Goal: Task Accomplishment & Management: Complete application form

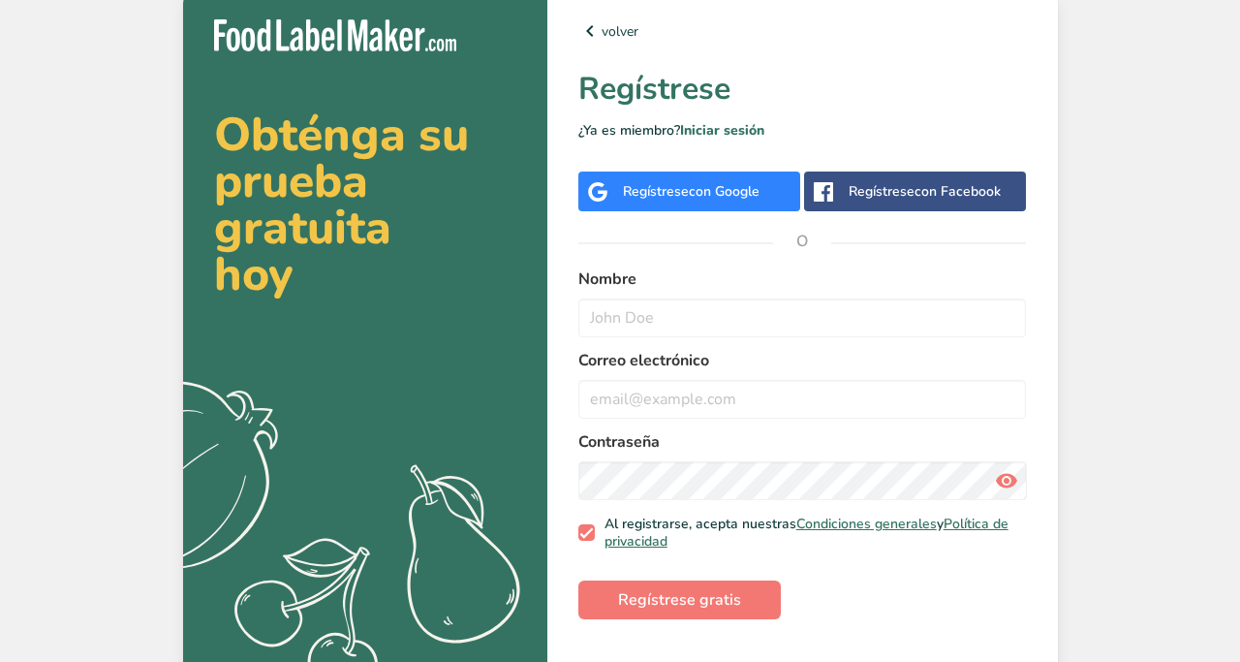
click at [692, 182] on span "con Google" at bounding box center [724, 191] width 71 height 18
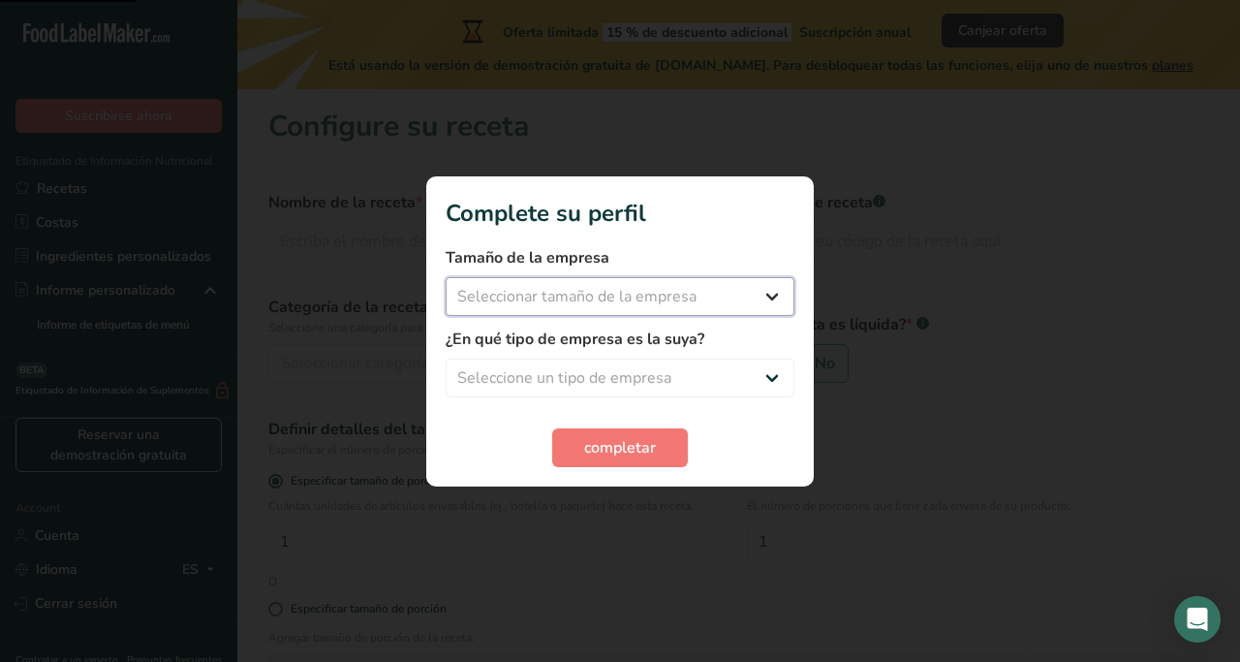
click at [555, 294] on select "Seleccionar tamaño de la empresa Menos de 10 empleados De 10 a 50 empleados De …" at bounding box center [620, 296] width 349 height 39
select select "1"
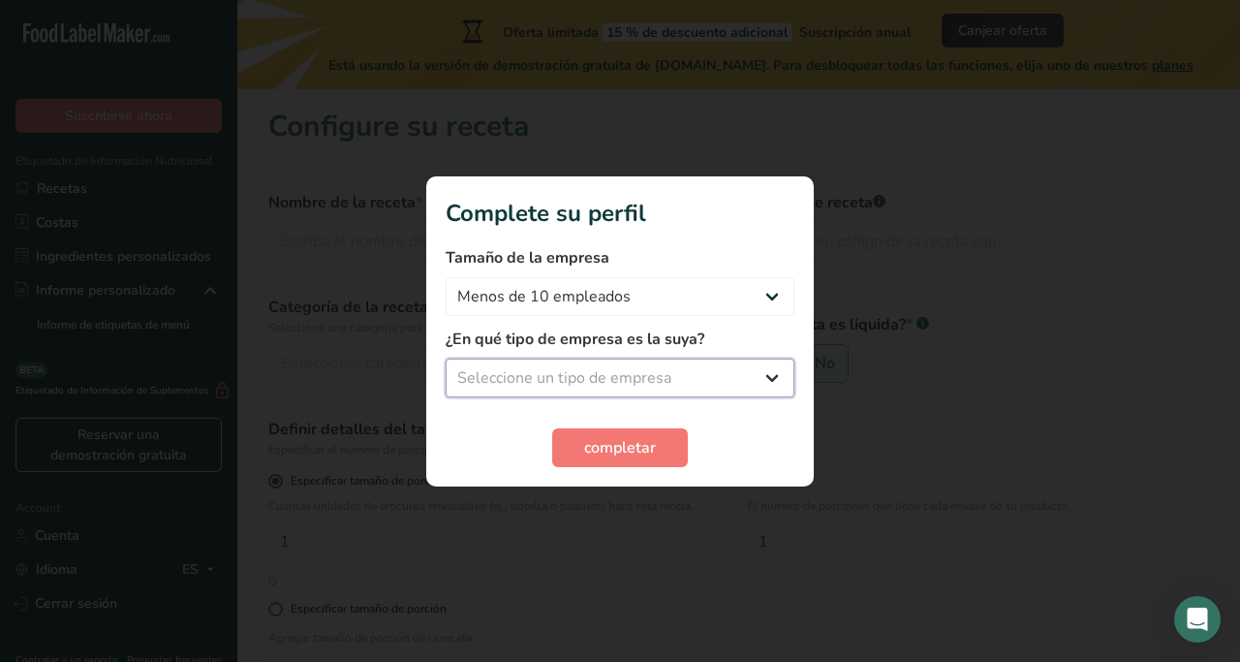
click at [549, 377] on select "Seleccione un tipo de empresa Fabricante de alimentos envasados Restaurante y c…" at bounding box center [620, 378] width 349 height 39
select select "2"
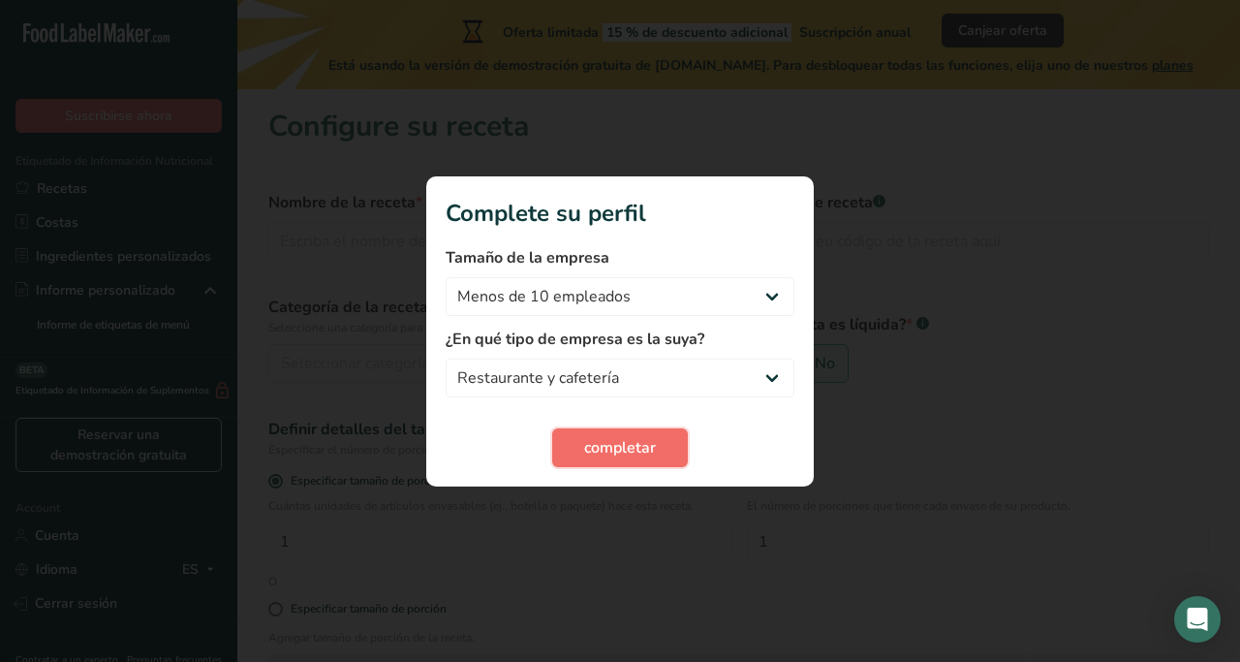
click at [608, 453] on span "completar" at bounding box center [620, 447] width 72 height 23
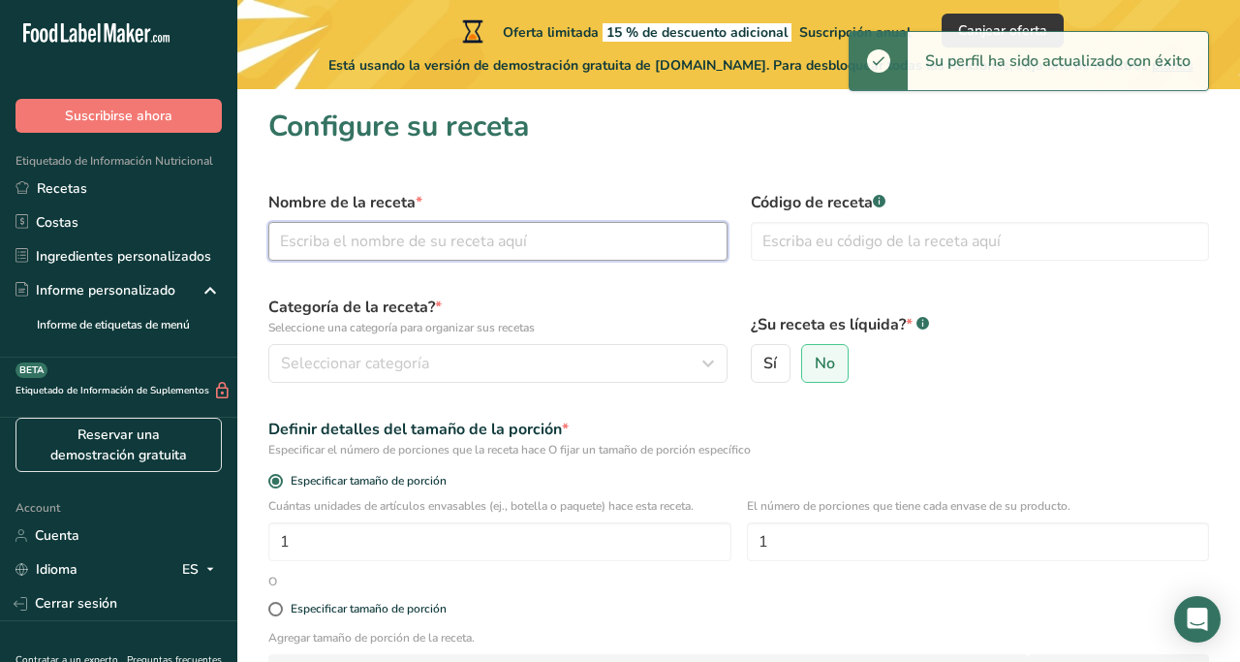
click at [465, 228] on input "text" at bounding box center [497, 241] width 459 height 39
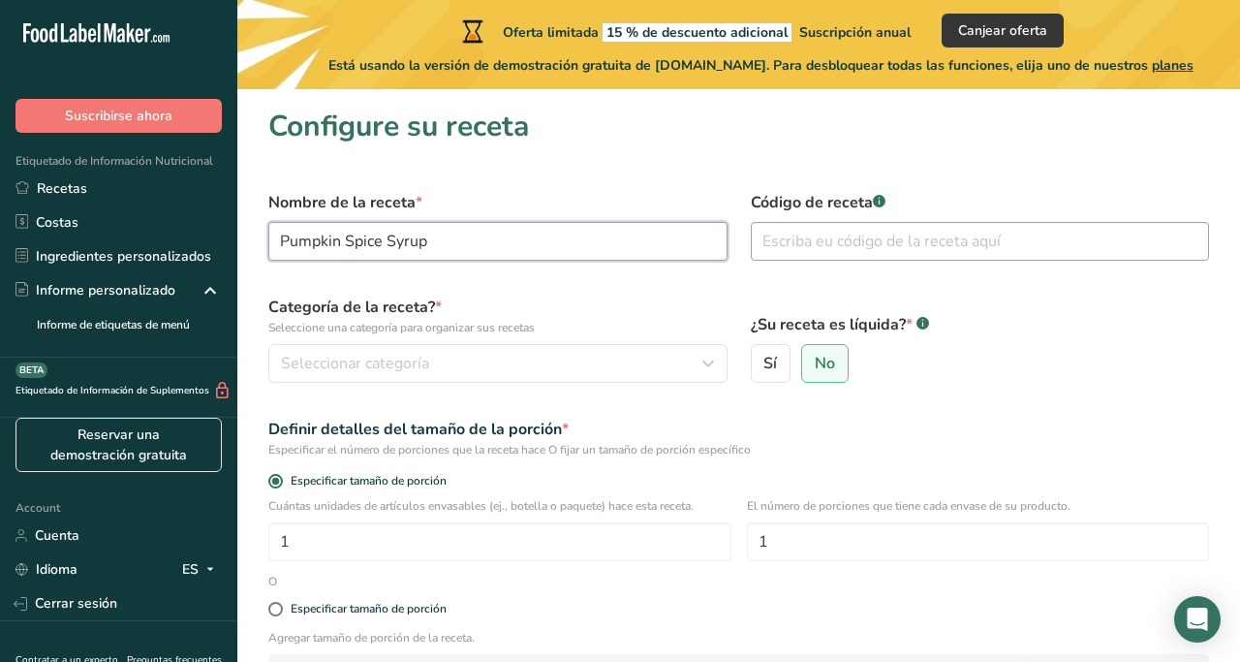
type input "Pumpkin Spice Syrup"
click at [808, 246] on input "text" at bounding box center [980, 241] width 459 height 39
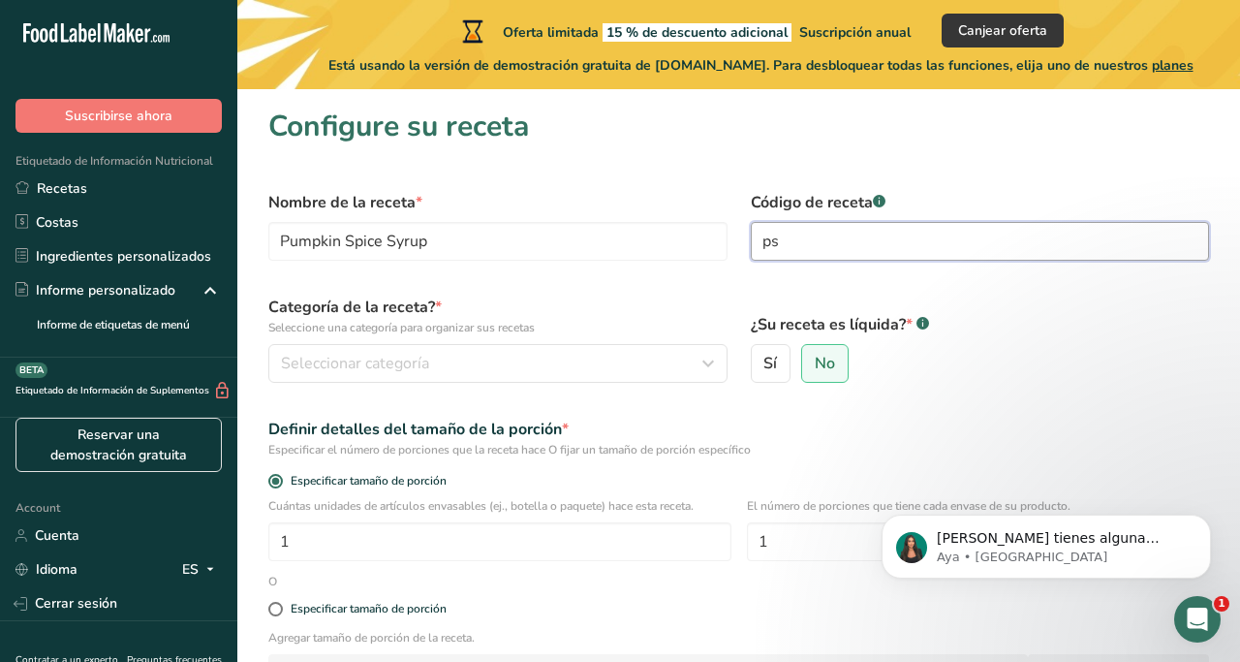
type input "p"
type input "PSS"
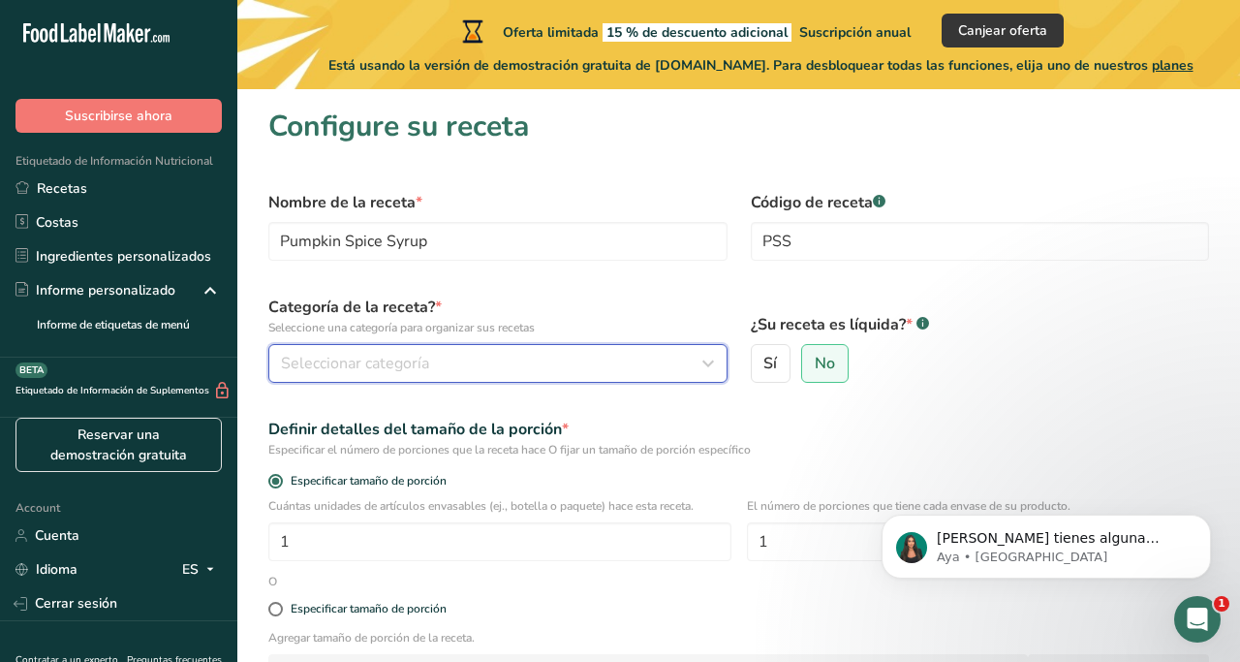
click at [520, 356] on div "Seleccionar categoría" at bounding box center [492, 363] width 423 height 23
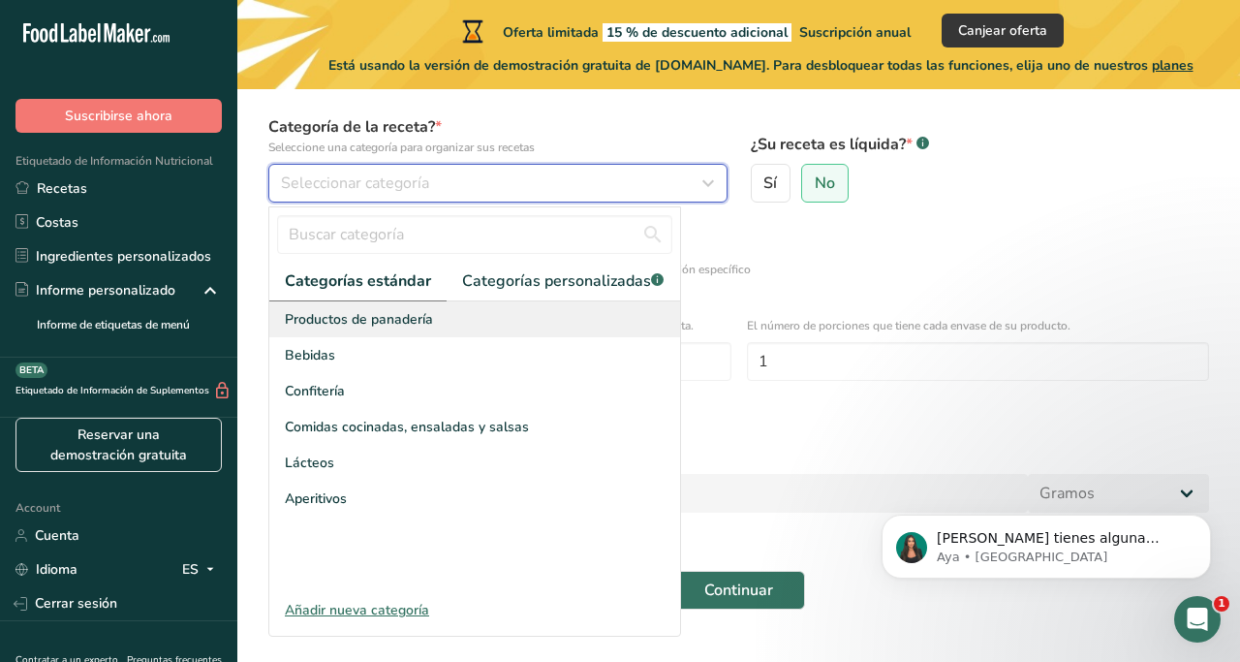
scroll to position [182, 0]
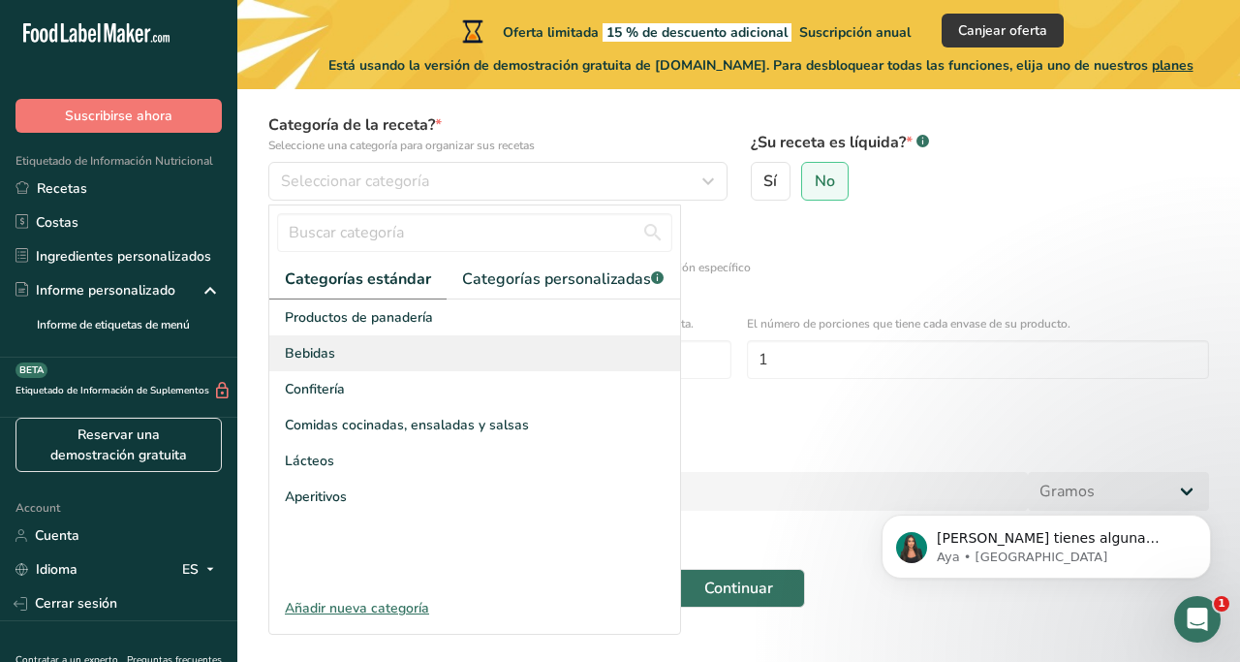
click at [358, 359] on div "Bebidas" at bounding box center [474, 353] width 411 height 36
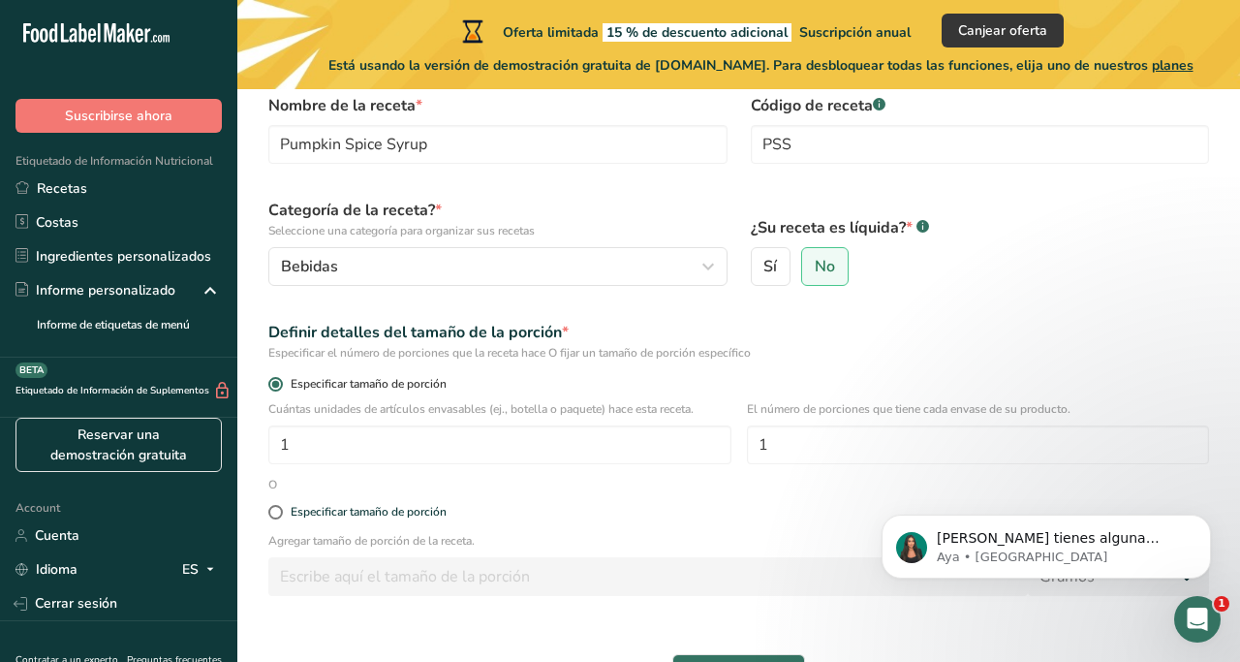
scroll to position [63, 0]
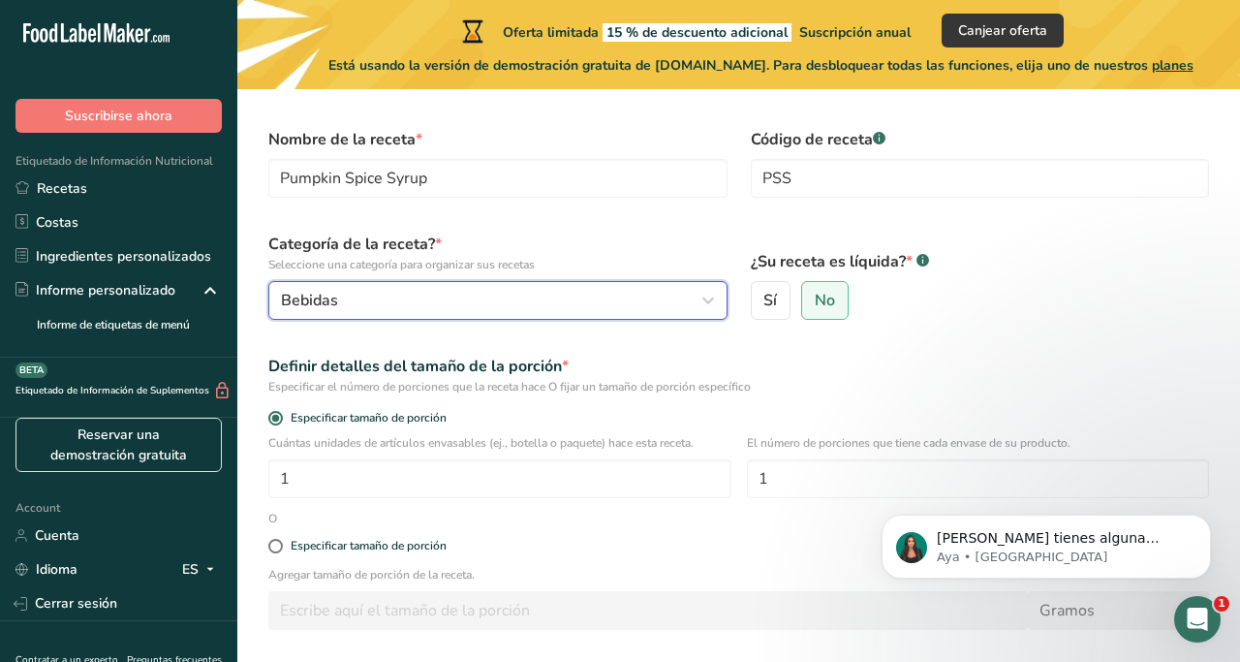
click at [372, 303] on div "Bebidas" at bounding box center [492, 300] width 423 height 23
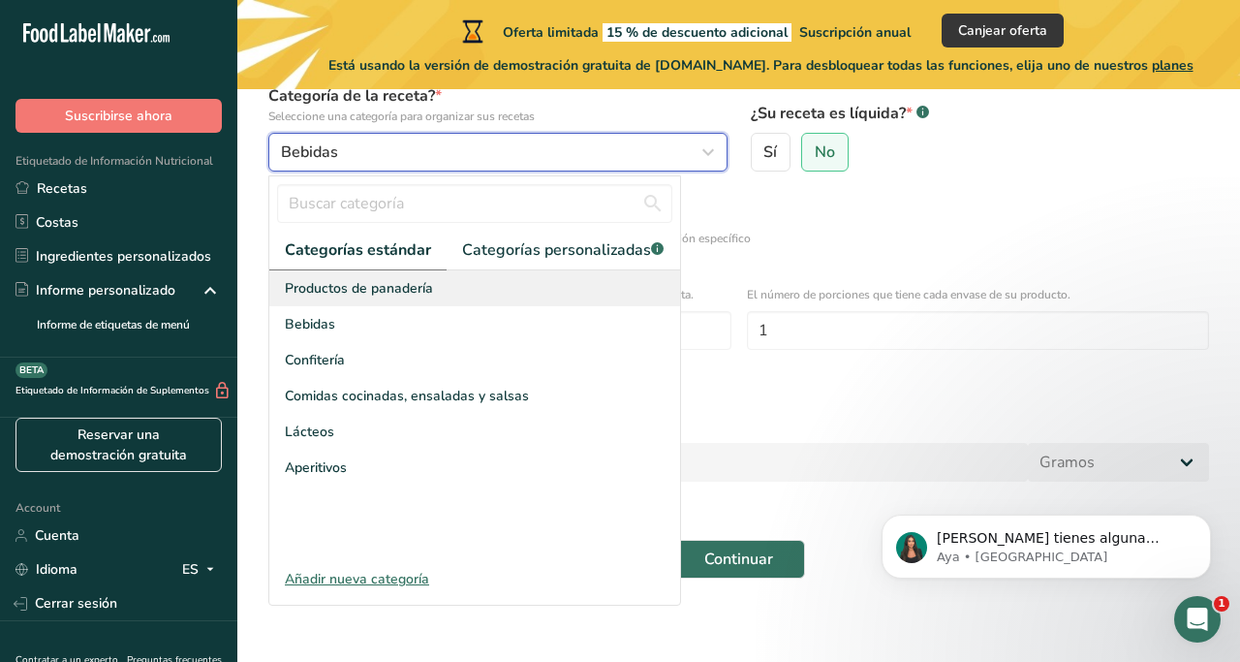
scroll to position [216, 0]
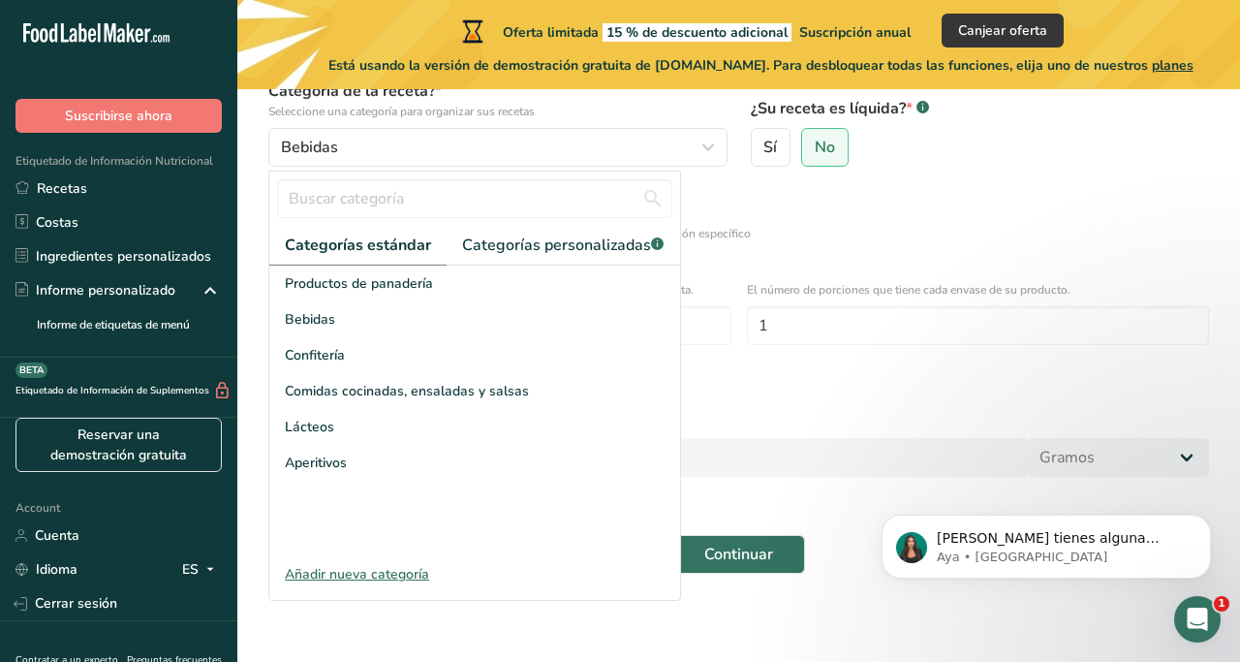
click at [340, 574] on div "Añadir nueva categoría" at bounding box center [474, 574] width 411 height 20
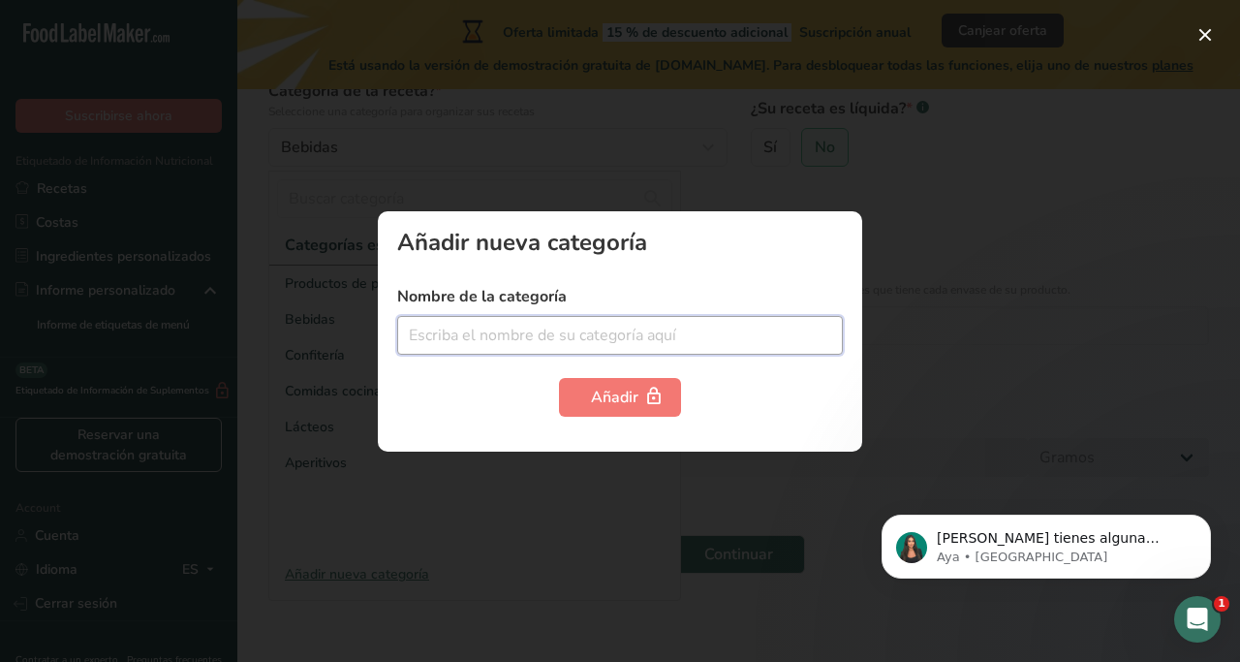
click at [447, 323] on input "text" at bounding box center [620, 335] width 446 height 39
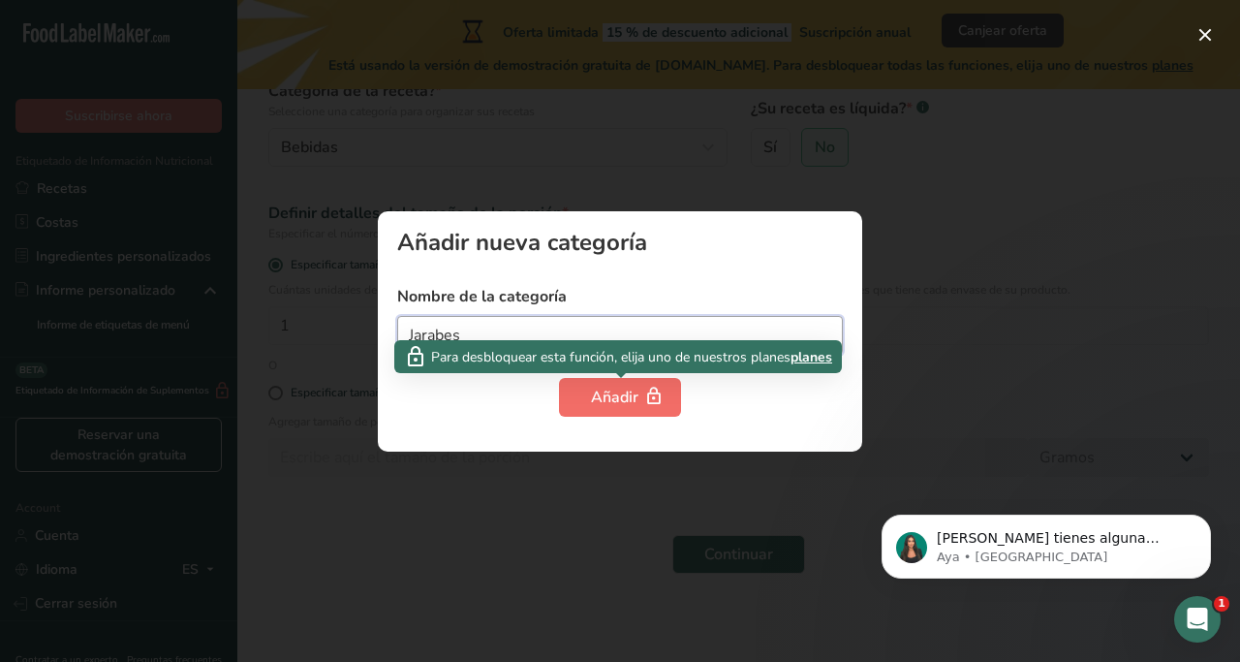
type input "Jarabes"
click at [601, 395] on div "Añadir" at bounding box center [620, 397] width 58 height 23
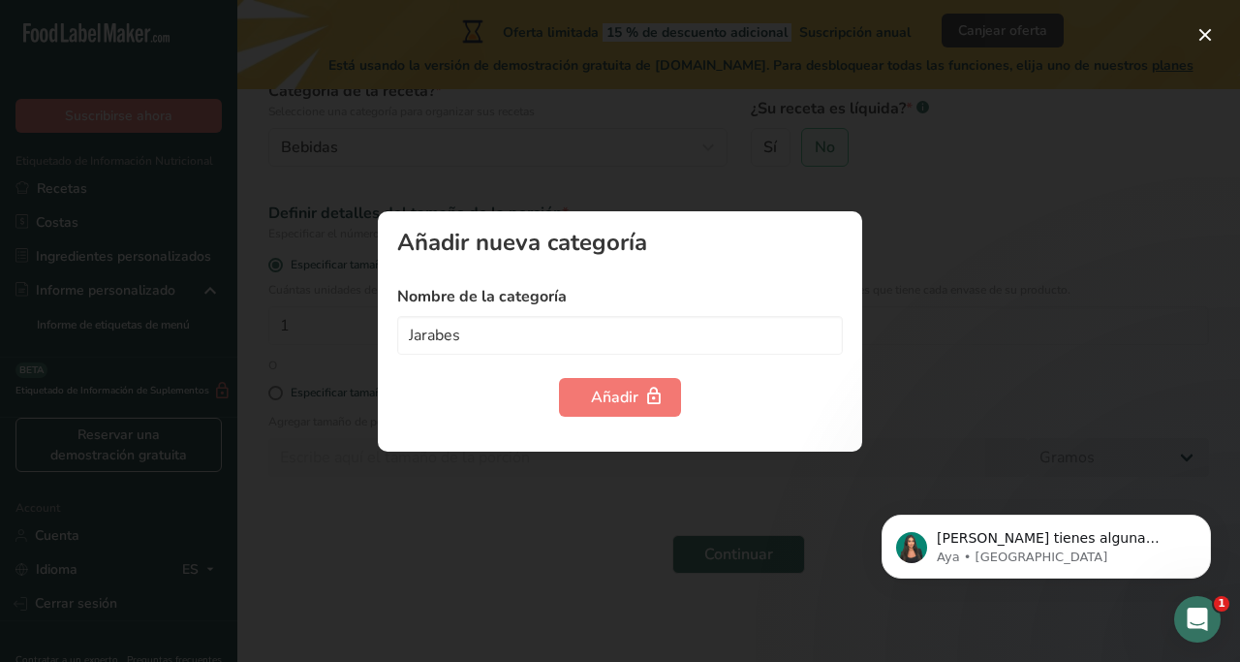
click at [611, 520] on div at bounding box center [620, 331] width 1240 height 662
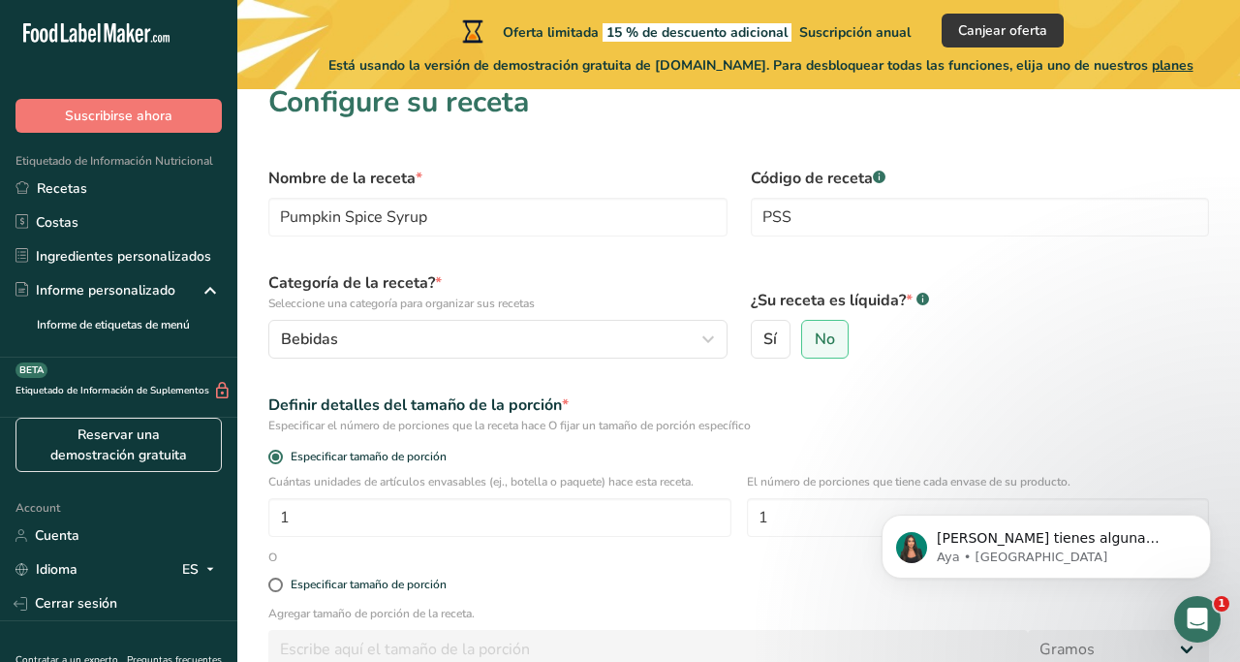
scroll to position [13, 0]
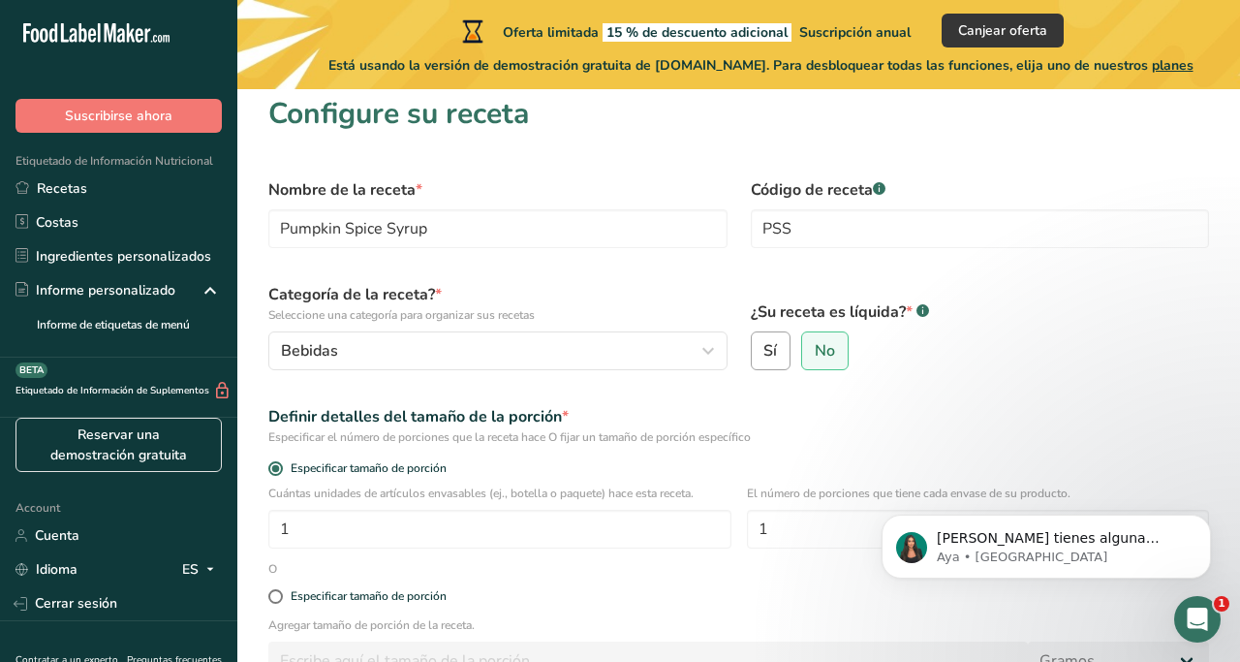
click at [768, 342] on span "Sí" at bounding box center [771, 350] width 14 height 19
click at [765, 345] on input "Sí" at bounding box center [758, 351] width 13 height 13
radio input "true"
radio input "false"
select select "22"
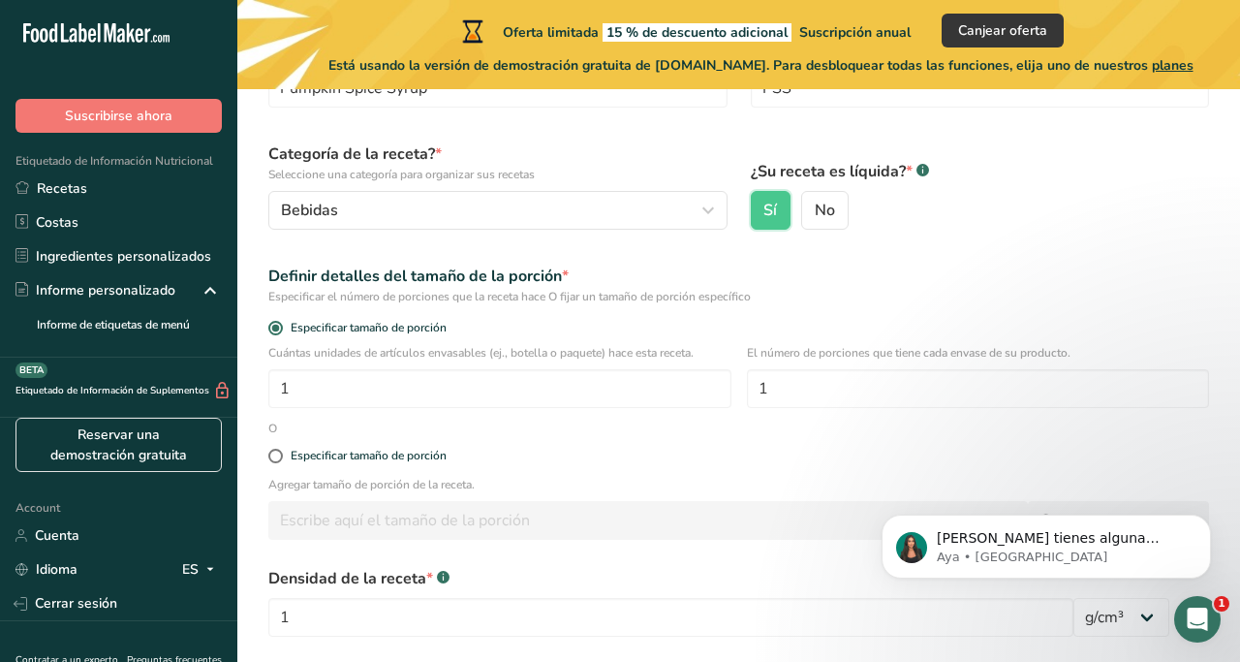
scroll to position [158, 0]
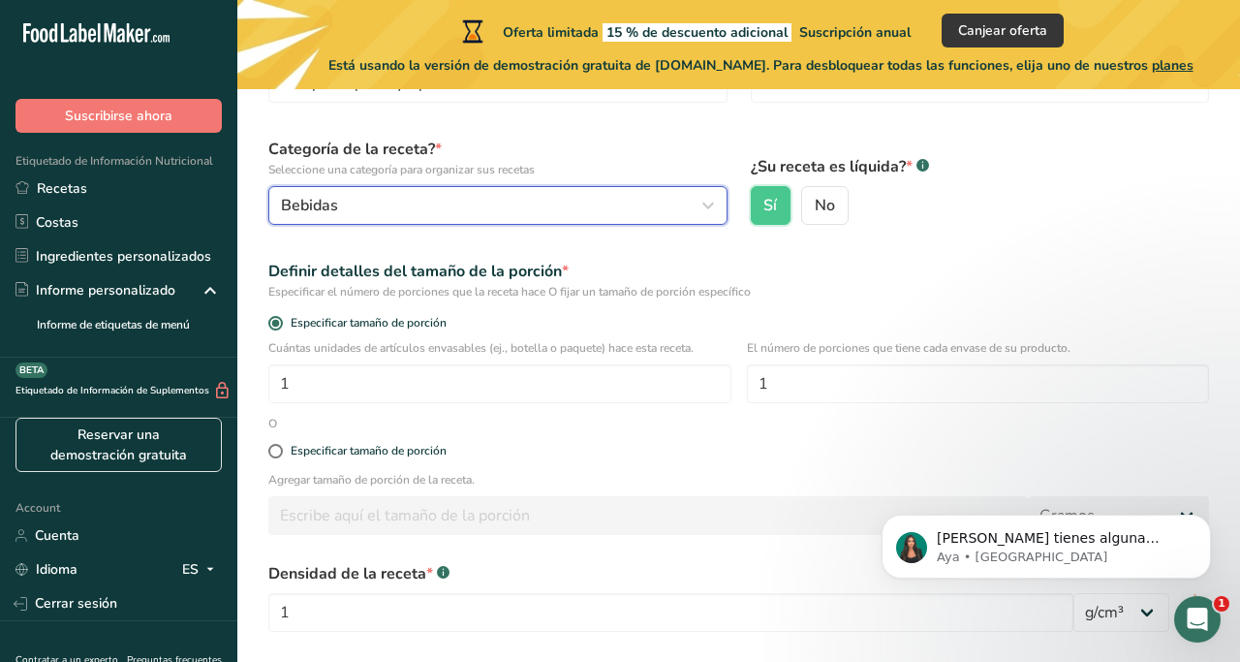
click at [689, 213] on div "Bebidas" at bounding box center [492, 205] width 423 height 23
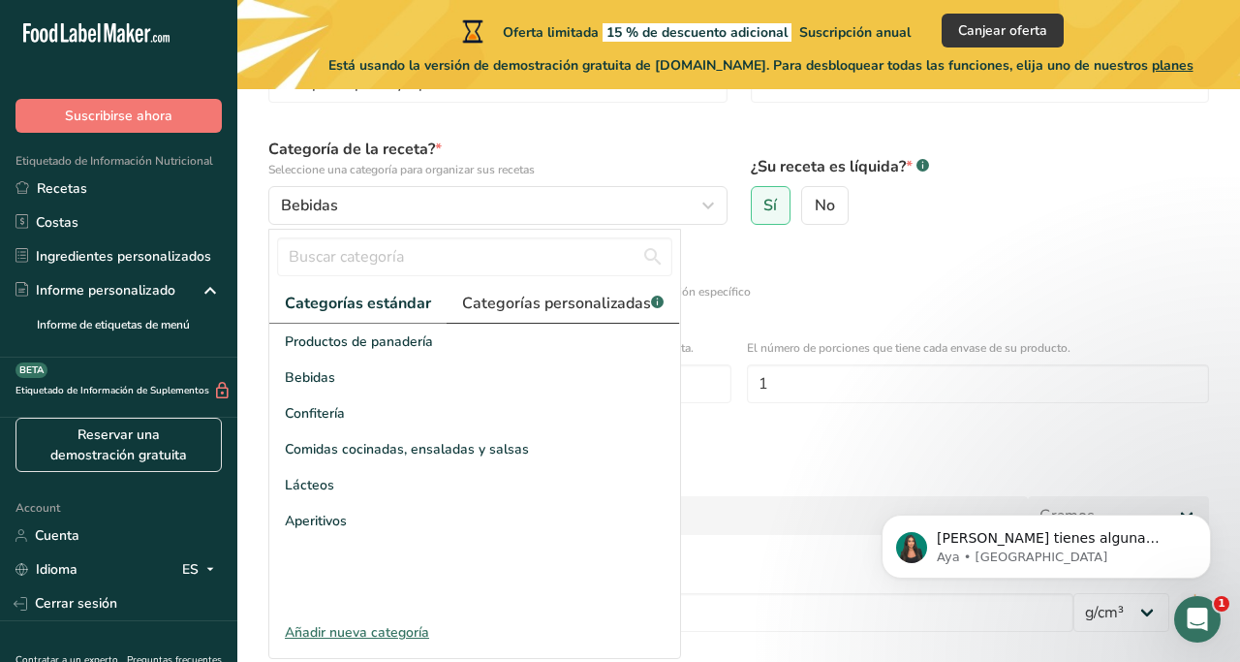
click at [636, 303] on span "Categorías personalizadas .a-a{fill:#347362;}.b-a{fill:#fff;}" at bounding box center [563, 303] width 202 height 23
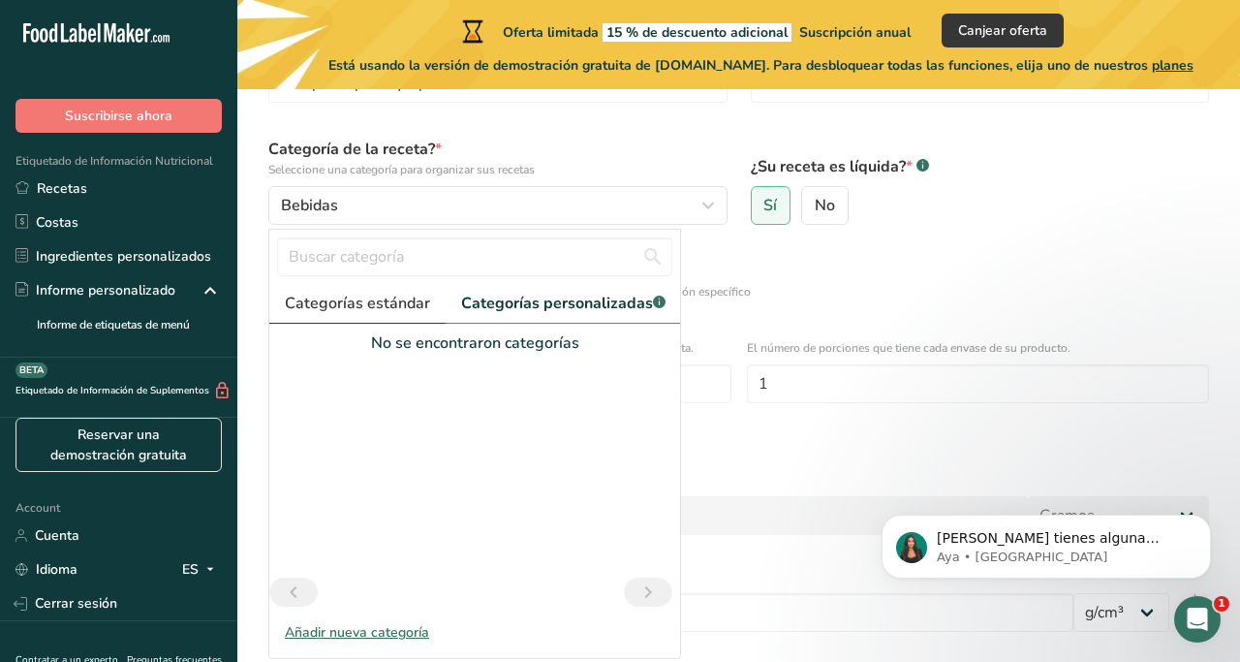
click at [373, 314] on span "Categorías estándar" at bounding box center [357, 303] width 145 height 23
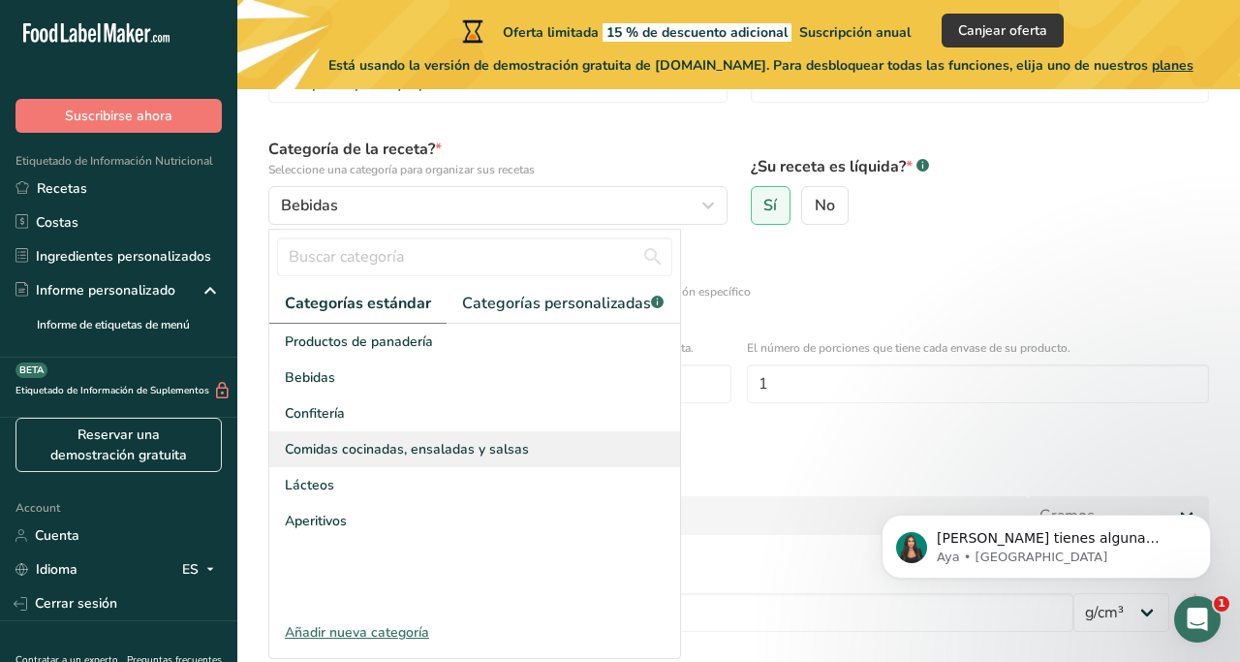
click at [377, 456] on span "Comidas cocinadas, ensaladas y salsas" at bounding box center [407, 449] width 244 height 20
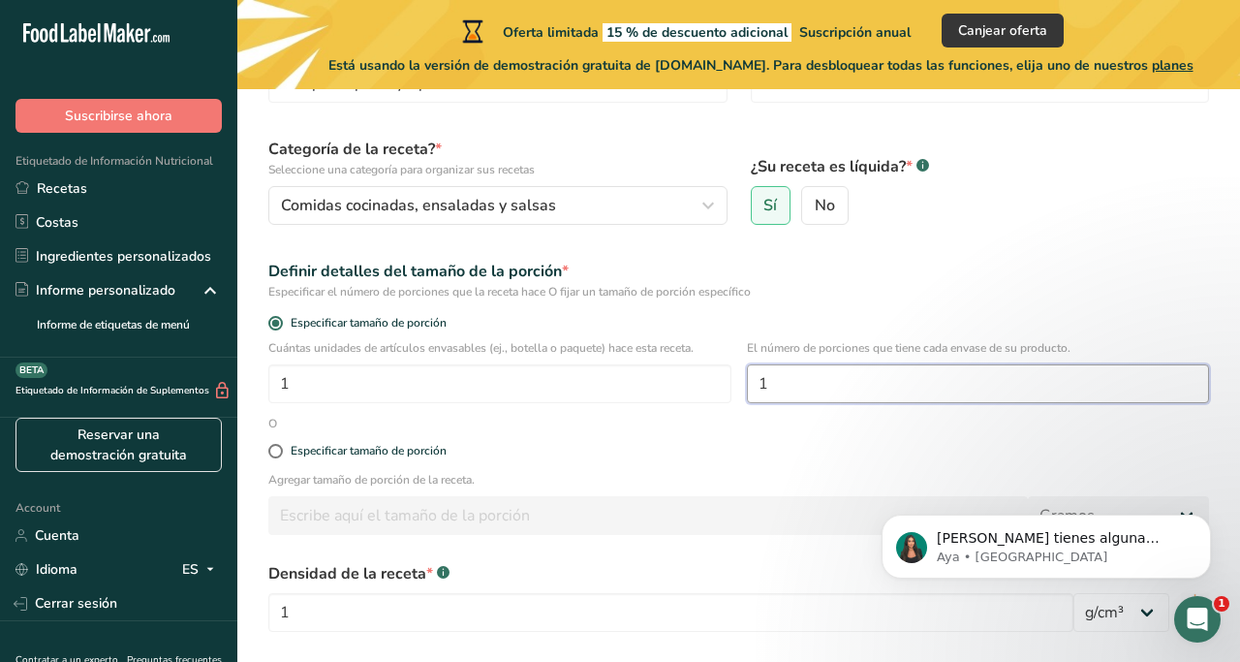
click at [793, 387] on input "1" at bounding box center [978, 383] width 463 height 39
type input "10"
click at [620, 424] on form "Nombre de la receta * Pumpkin Spice Syrup Código de receta .a-a{fill:#347362;}.…" at bounding box center [739, 384] width 964 height 727
click at [317, 390] on input "1" at bounding box center [499, 383] width 463 height 39
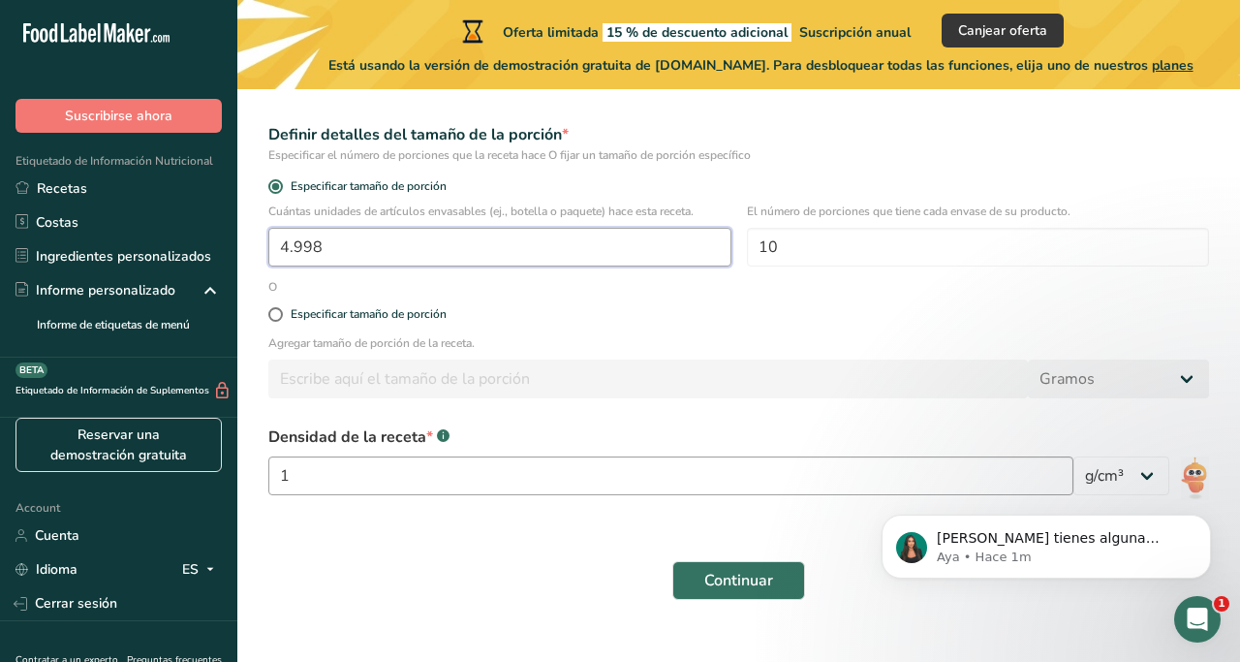
scroll to position [349, 0]
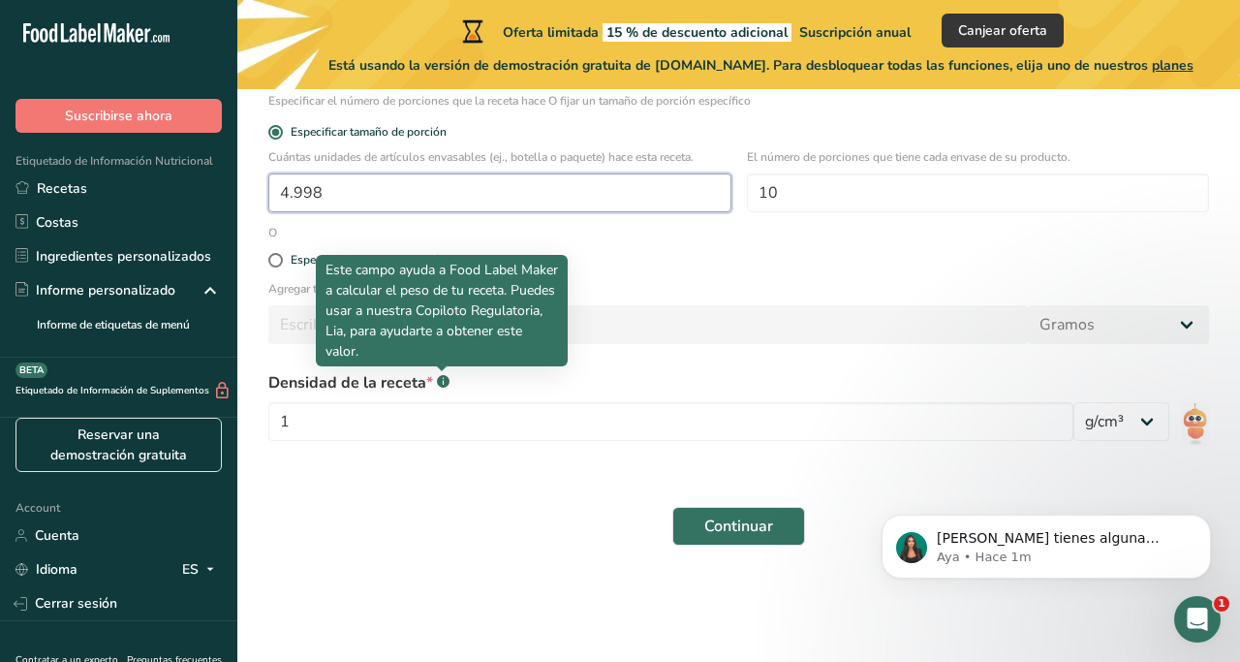
type input "4.998"
click at [442, 380] on rect at bounding box center [443, 381] width 13 height 13
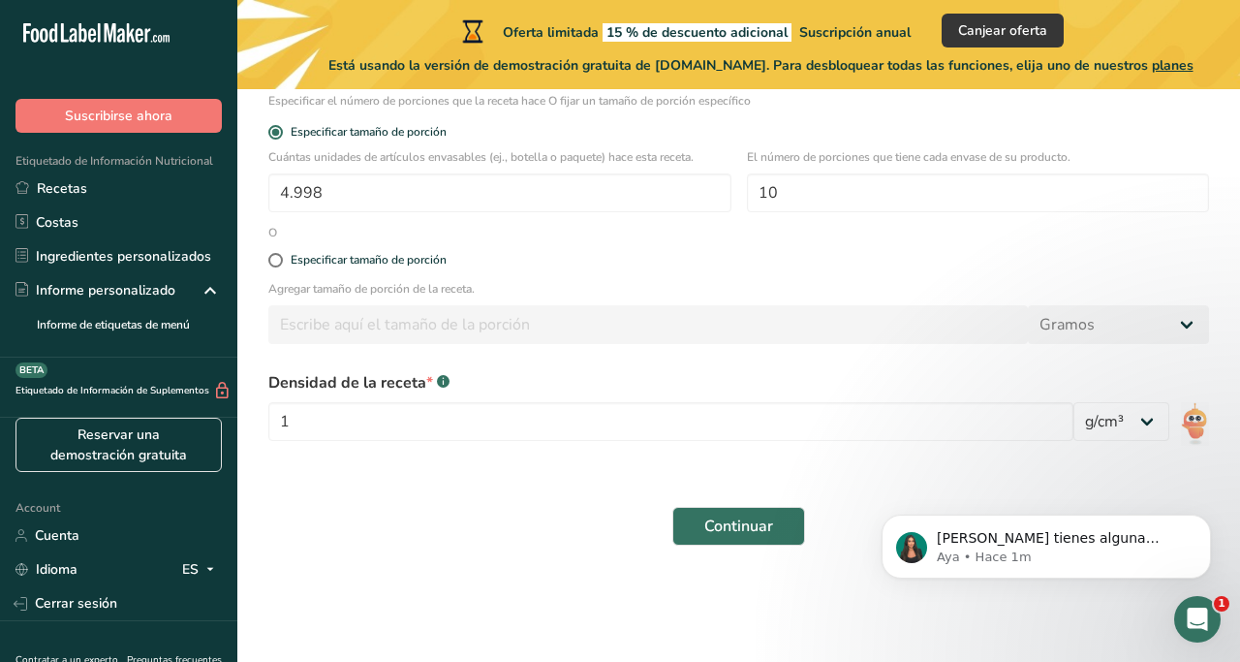
click at [442, 380] on rect at bounding box center [443, 381] width 13 height 13
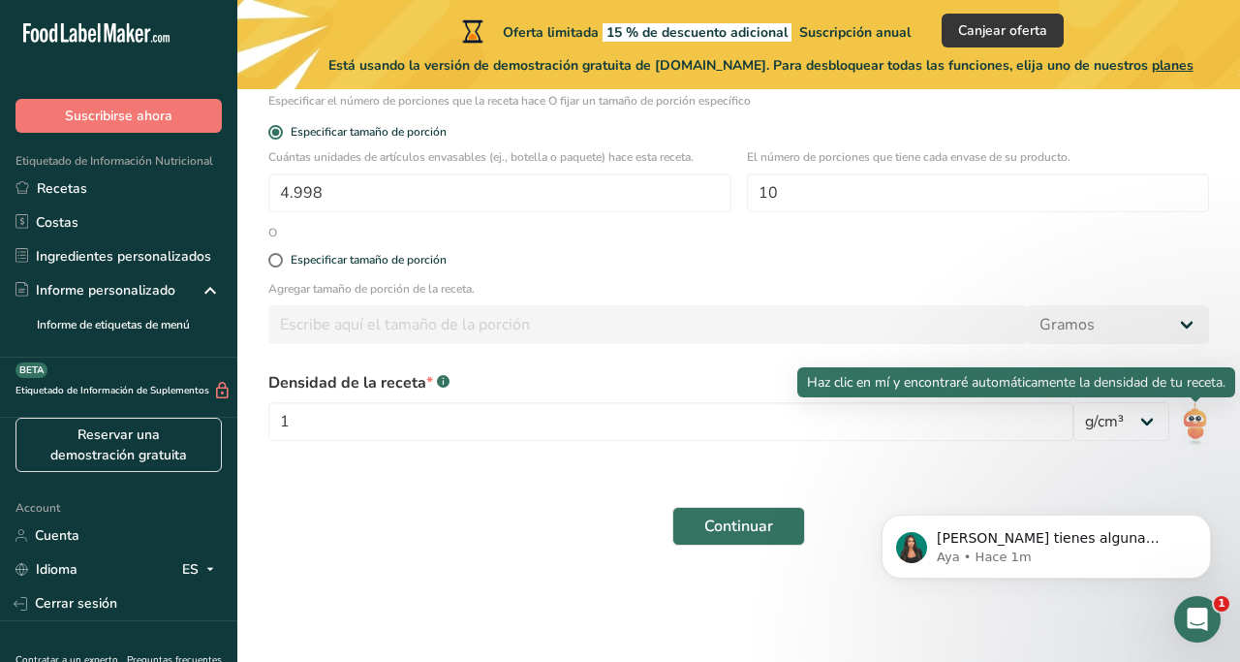
click at [1187, 420] on img at bounding box center [1195, 424] width 28 height 44
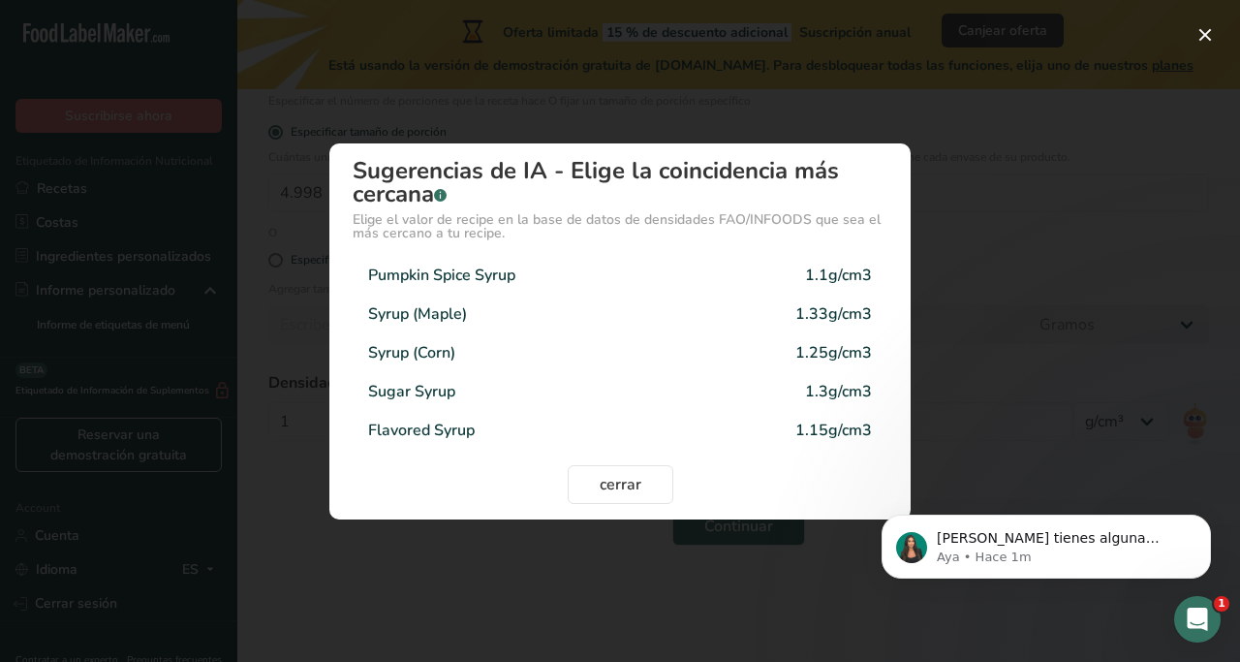
click at [455, 268] on div "Pumpkin Spice Syrup" at bounding box center [441, 275] width 147 height 23
type input "1.1"
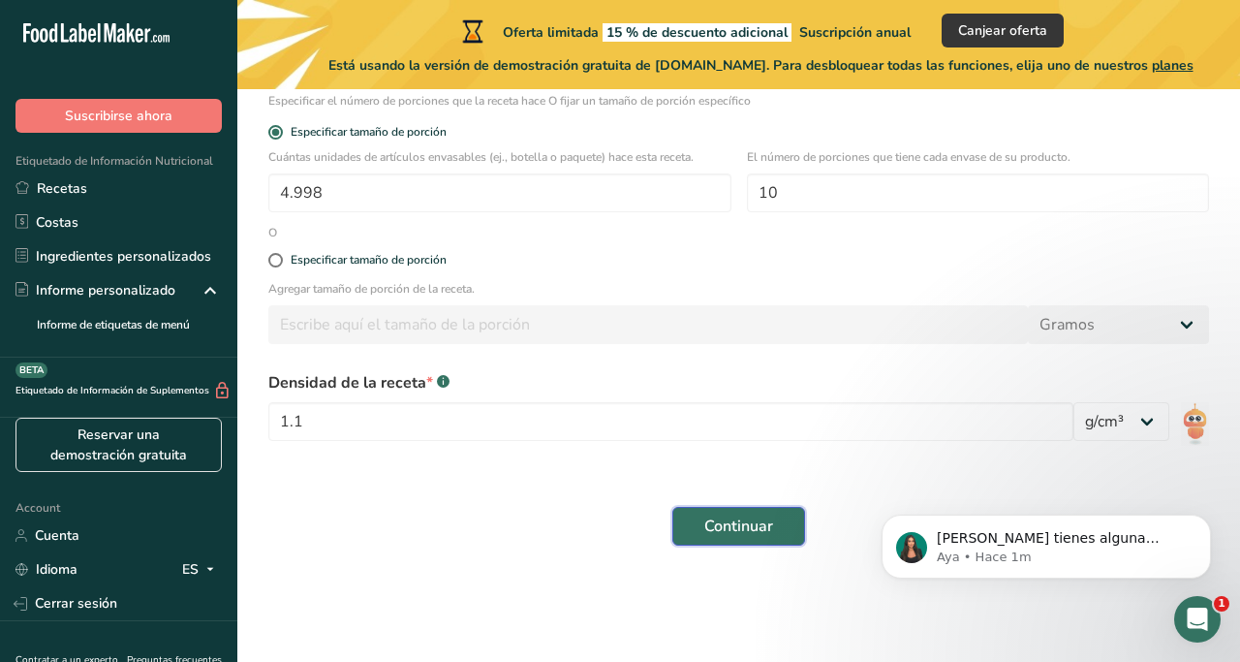
click at [709, 511] on button "Continuar" at bounding box center [739, 526] width 133 height 39
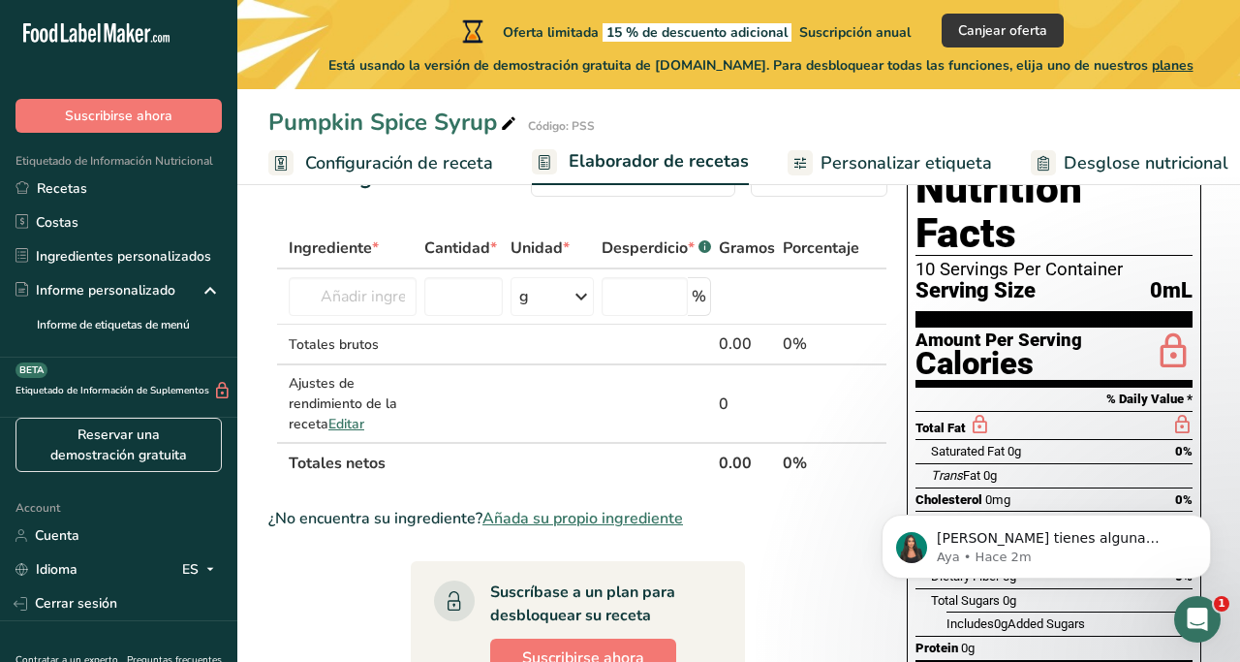
scroll to position [78, 0]
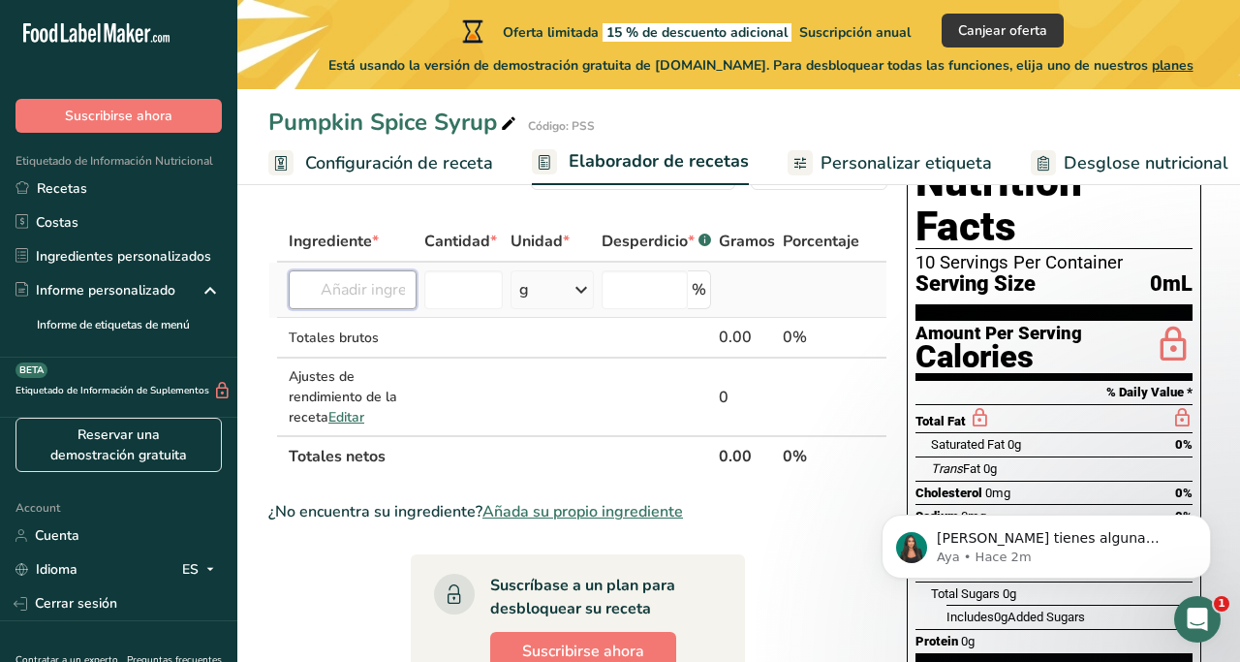
click at [388, 304] on input "text" at bounding box center [353, 289] width 128 height 39
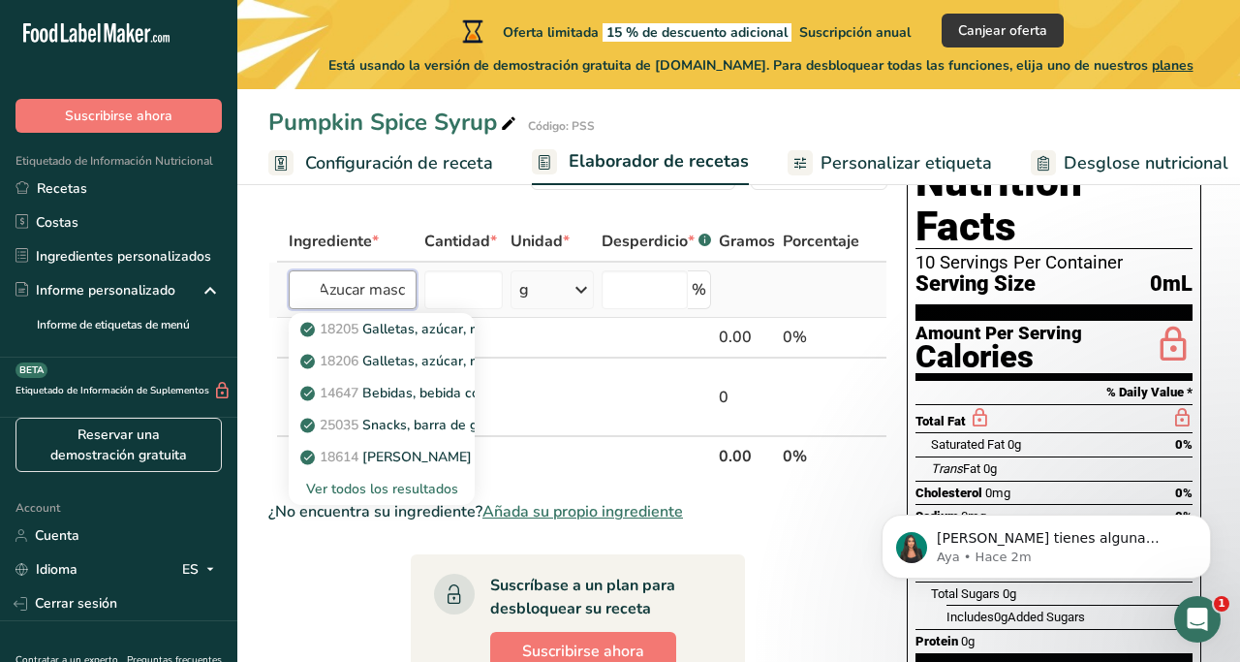
type input "Azucar masca"
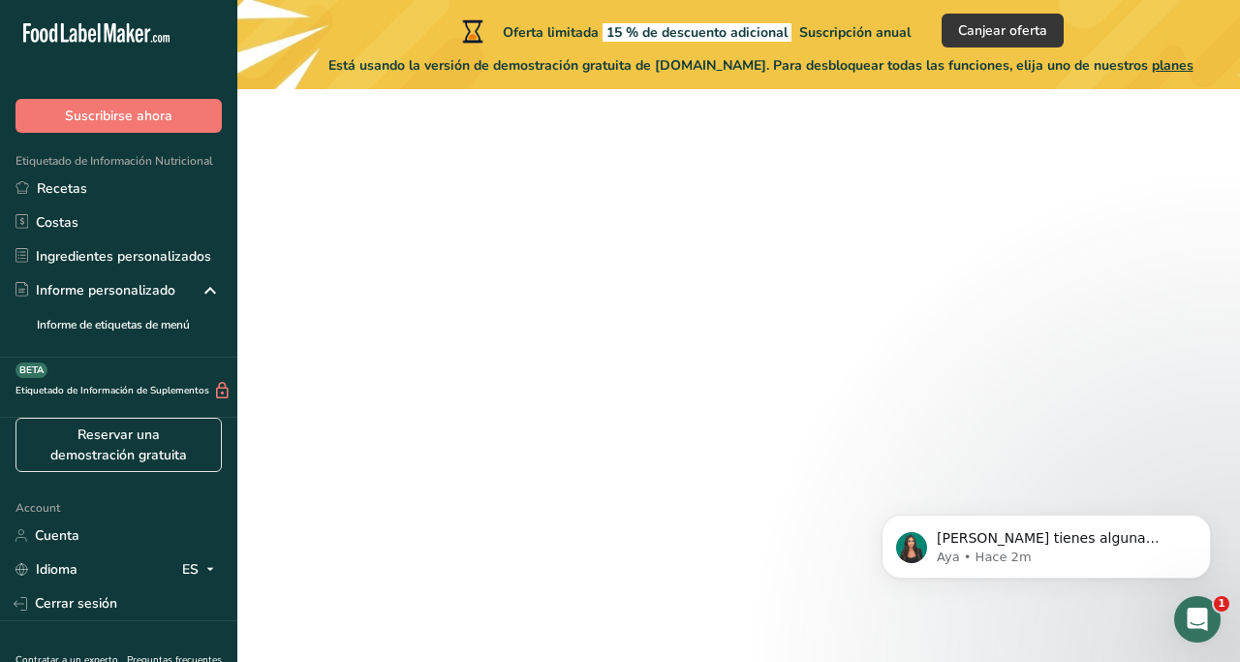
scroll to position [221, 0]
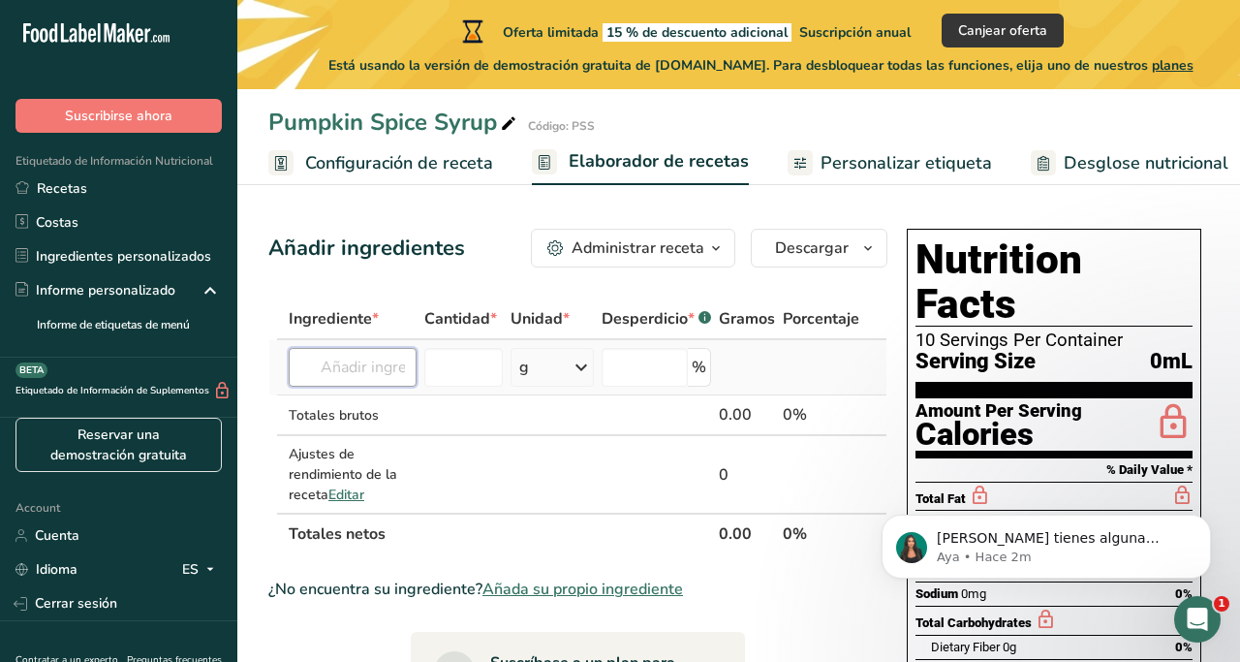
click at [370, 365] on input "text" at bounding box center [353, 367] width 128 height 39
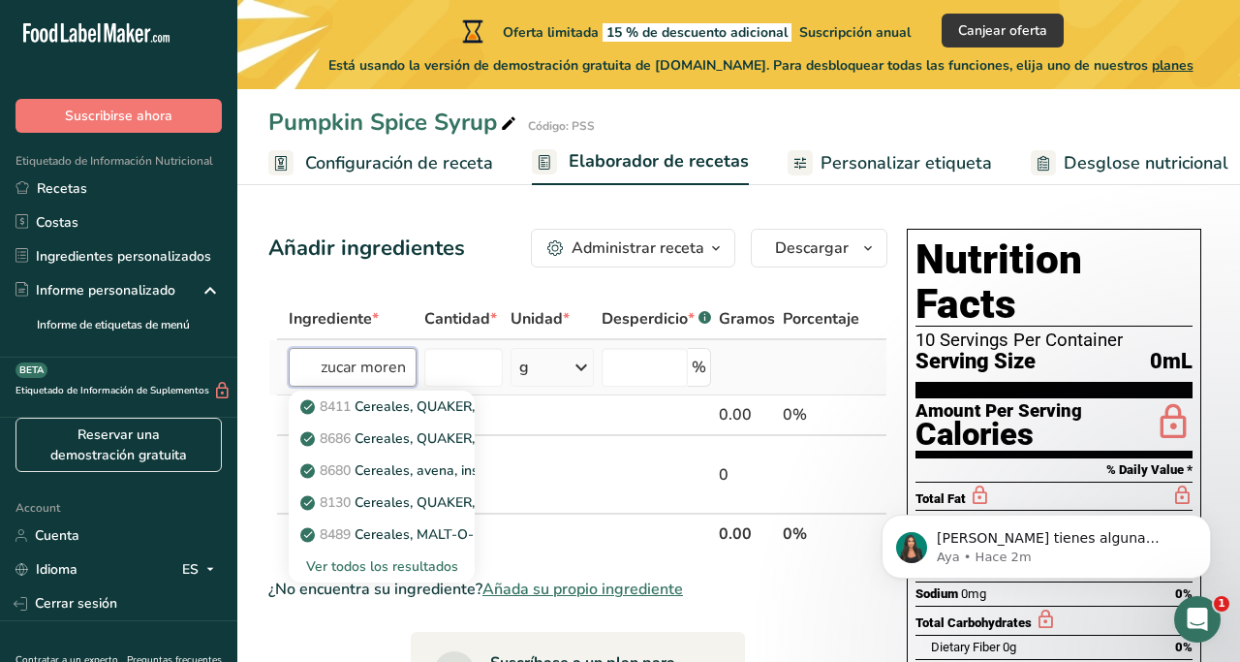
scroll to position [0, 16]
click at [378, 401] on p "19334 Azúcares, morenos" at bounding box center [392, 406] width 177 height 20
type input "Sugars, brown"
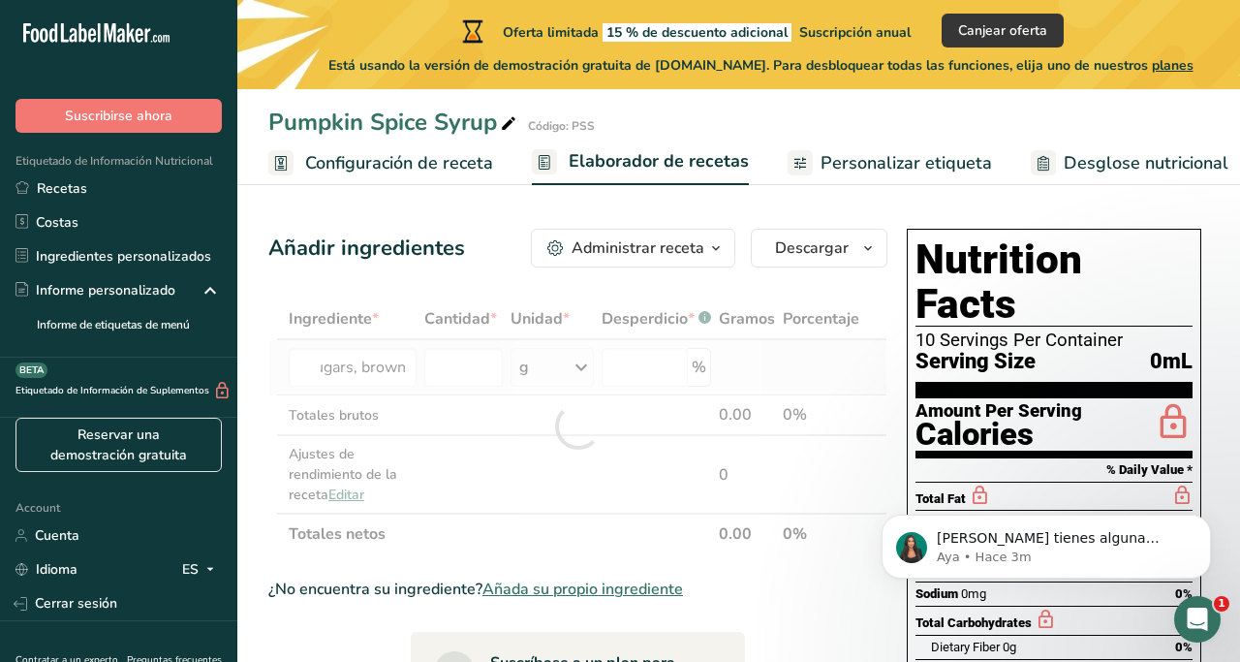
scroll to position [0, 0]
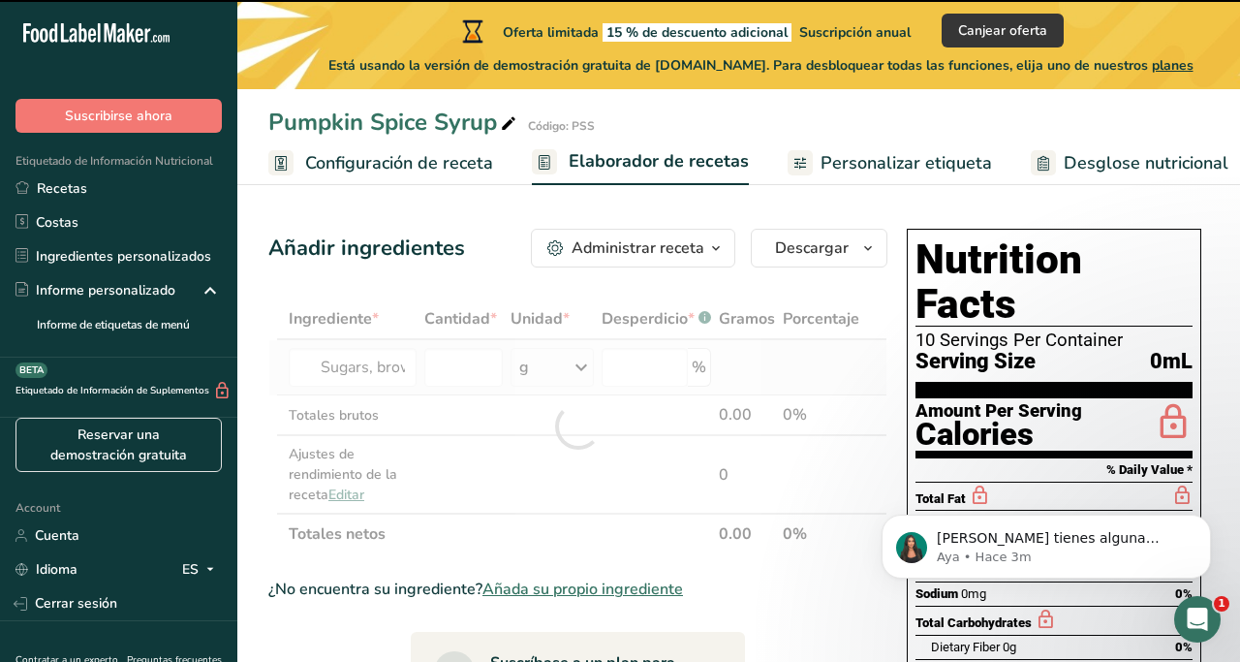
type input "0"
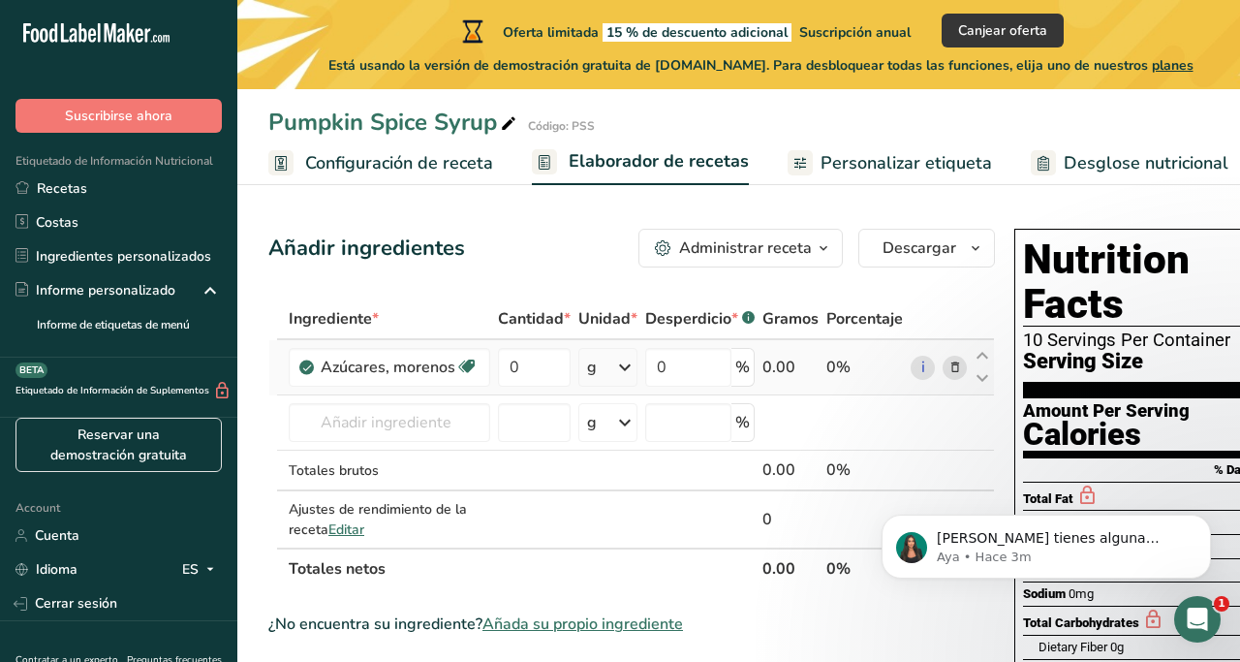
click at [622, 379] on icon at bounding box center [624, 367] width 23 height 35
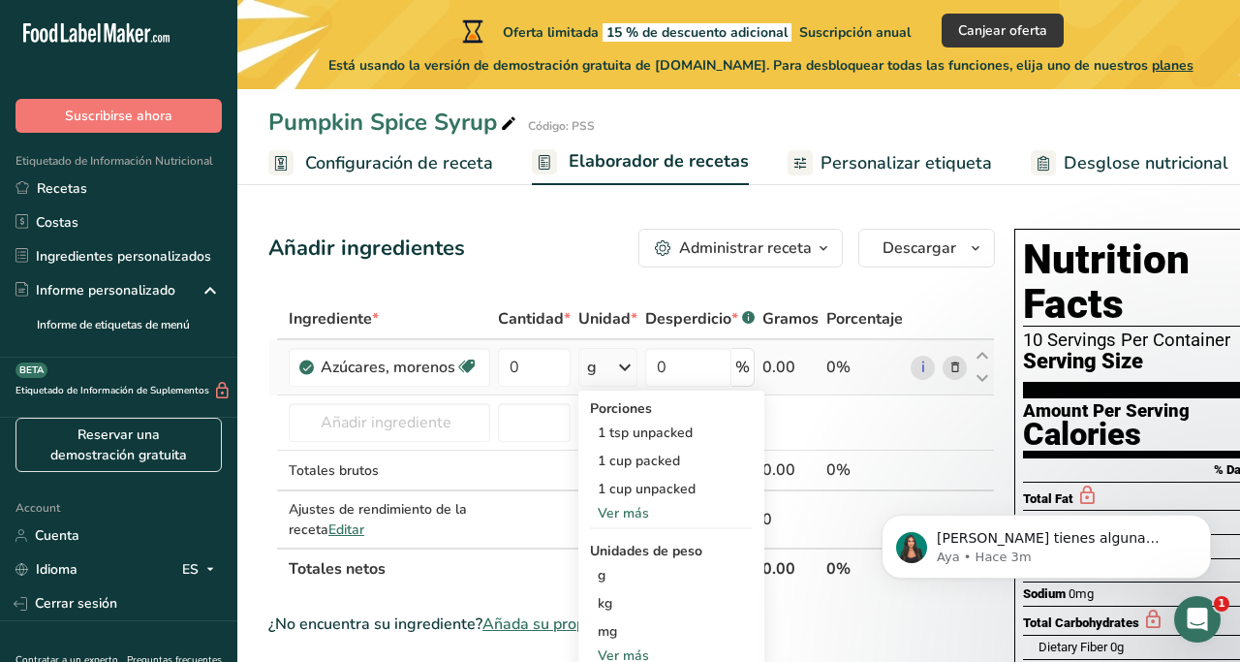
click at [622, 379] on icon at bounding box center [624, 367] width 23 height 35
